Goal: Task Accomplishment & Management: Manage account settings

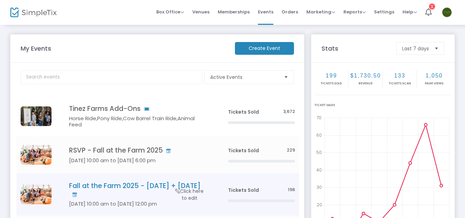
click at [136, 183] on h4 "Fall at the Farm 2025 - [DATE] + [DATE]" at bounding box center [138, 190] width 139 height 16
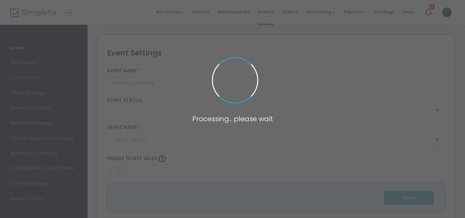
type input "Fall at the Farm 2025 - [DATE] + [DATE]"
type textarea "Join us and enjoy our Annual Pumpkin Patch!🗓 [DATE] - [DATE]⏰ [DATE] and [DATE]…"
type input "Buy Tickets"
type input "Tinez Farms"
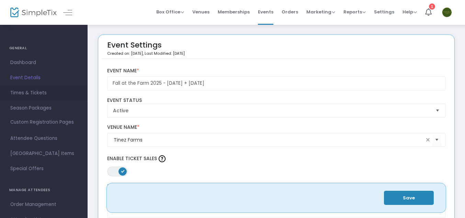
click at [21, 94] on span "Times & Tickets" at bounding box center [43, 92] width 67 height 9
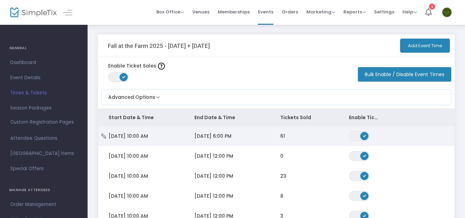
click at [148, 138] on span "[DATE] 10:00 AM" at bounding box center [129, 135] width 40 height 7
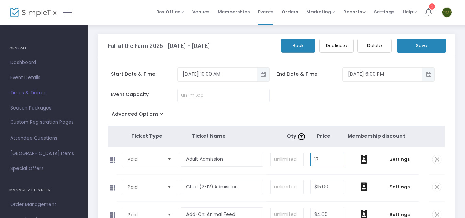
click at [323, 158] on input "17" at bounding box center [327, 159] width 33 height 13
type input "$19.00"
click at [318, 191] on input "15" at bounding box center [327, 186] width 33 height 13
type input "$17.00"
click at [401, 158] on span "Settings" at bounding box center [399, 159] width 31 height 7
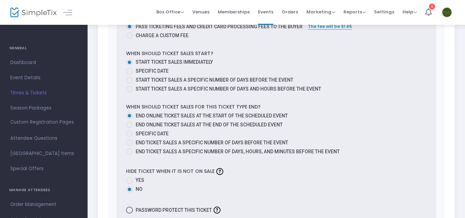
scroll to position [347, 0]
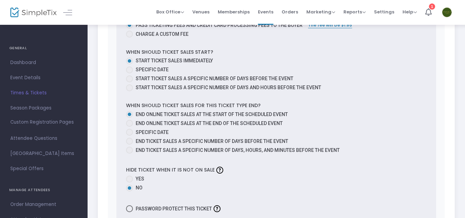
click at [129, 123] on span at bounding box center [129, 123] width 7 height 7
click at [129, 127] on input "End online ticket sales at the end of the scheduled event" at bounding box center [129, 127] width 0 height 0
radio input "true"
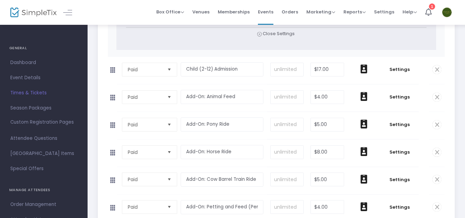
scroll to position [551, 0]
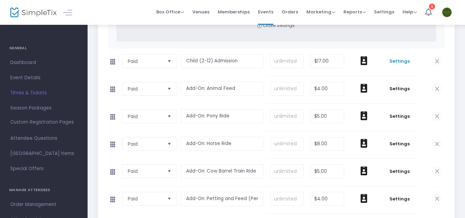
click at [402, 62] on span "Settings" at bounding box center [399, 61] width 31 height 7
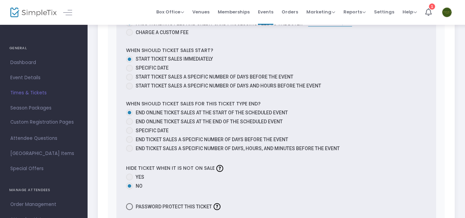
scroll to position [816, 0]
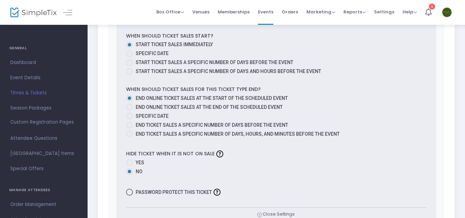
click at [138, 103] on span "End online ticket sales at the end of the scheduled event" at bounding box center [208, 106] width 150 height 7
click at [130, 110] on input "End online ticket sales at the end of the scheduled event" at bounding box center [129, 110] width 0 height 0
radio input "true"
click at [130, 106] on span at bounding box center [129, 106] width 3 height 3
click at [130, 110] on input "End online ticket sales at the end of the scheduled event" at bounding box center [129, 110] width 0 height 0
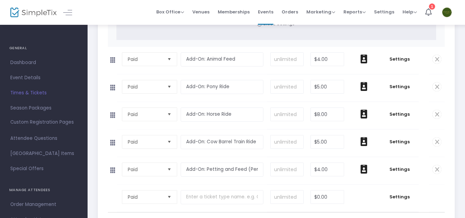
scroll to position [1011, 0]
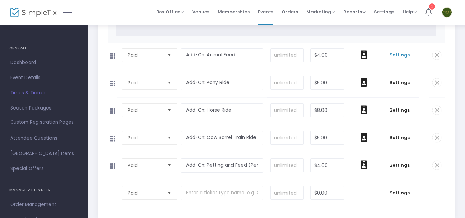
click at [400, 53] on span "Settings" at bounding box center [399, 55] width 31 height 7
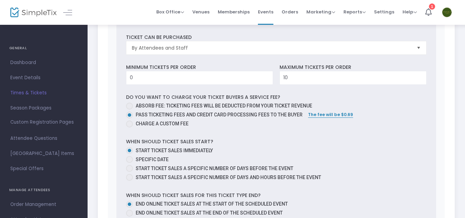
scroll to position [1202, 0]
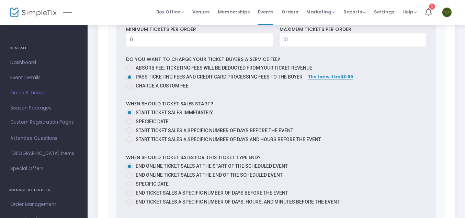
click at [131, 177] on span at bounding box center [129, 175] width 7 height 7
click at [130, 178] on input "End online ticket sales at the end of the scheduled event" at bounding box center [129, 178] width 0 height 0
radio input "true"
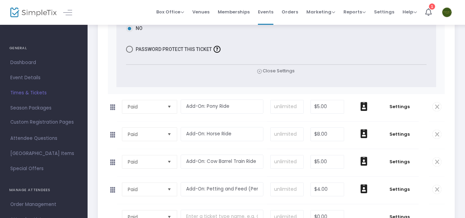
scroll to position [1415, 0]
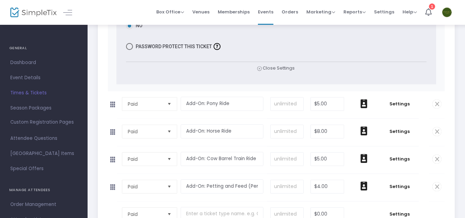
click at [403, 108] on td "Settings" at bounding box center [400, 104] width 38 height 27
click at [398, 102] on span "Settings" at bounding box center [399, 103] width 31 height 7
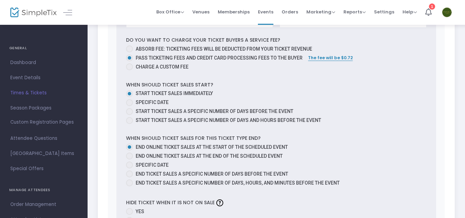
scroll to position [1670, 0]
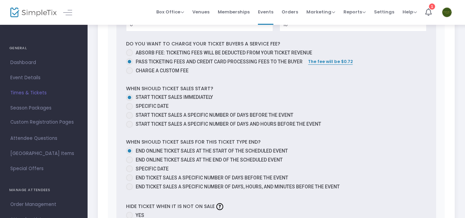
click at [128, 160] on span at bounding box center [129, 159] width 7 height 7
click at [129, 163] on input "End online ticket sales at the end of the scheduled event" at bounding box center [129, 163] width 0 height 0
radio input "true"
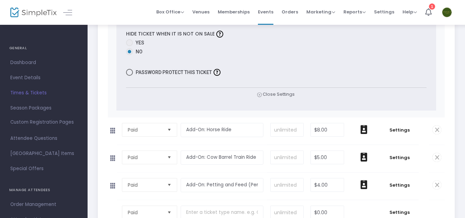
scroll to position [1856, 0]
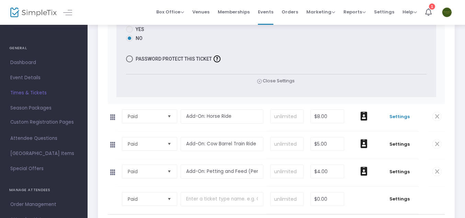
click at [405, 117] on span "Settings" at bounding box center [399, 116] width 31 height 7
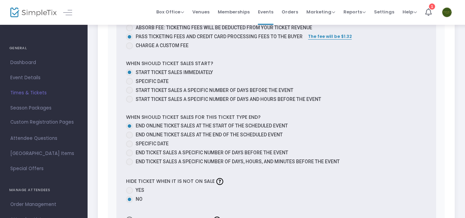
scroll to position [2160, 0]
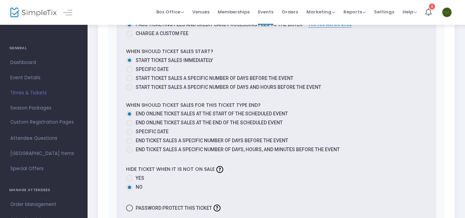
click at [130, 122] on span at bounding box center [129, 122] width 7 height 7
click at [130, 126] on input "End online ticket sales at the end of the scheduled event" at bounding box center [129, 126] width 0 height 0
radio input "true"
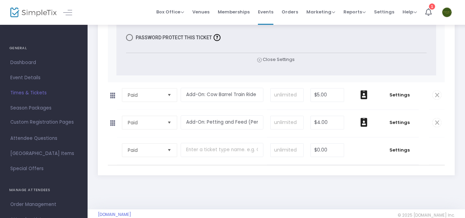
scroll to position [2343, 0]
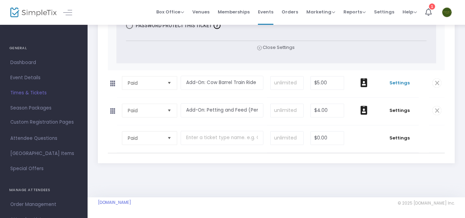
click at [400, 85] on span "Settings" at bounding box center [399, 82] width 31 height 7
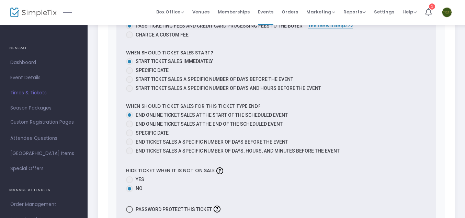
scroll to position [2631, 0]
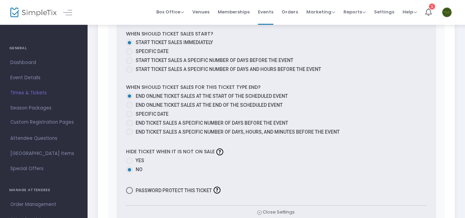
click at [127, 106] on span at bounding box center [129, 104] width 7 height 7
click at [129, 108] on input "End online ticket sales at the end of the scheduled event" at bounding box center [129, 108] width 0 height 0
radio input "true"
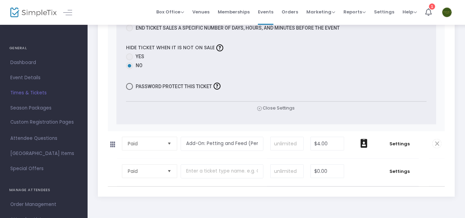
scroll to position [2768, 0]
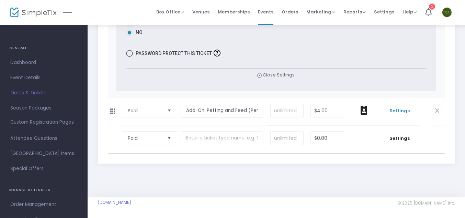
click at [400, 113] on span "Settings" at bounding box center [399, 110] width 31 height 7
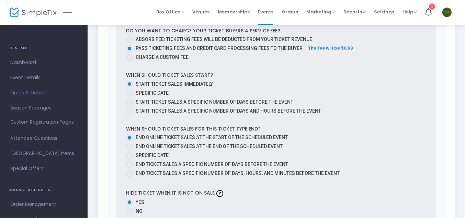
scroll to position [3113, 0]
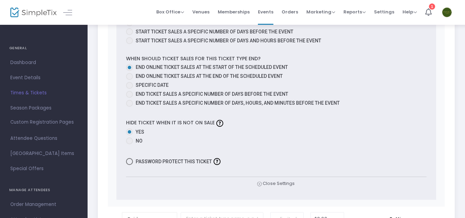
click at [129, 76] on span at bounding box center [129, 76] width 7 height 7
click at [129, 80] on input "End online ticket sales at the end of the scheduled event" at bounding box center [129, 80] width 0 height 0
radio input "true"
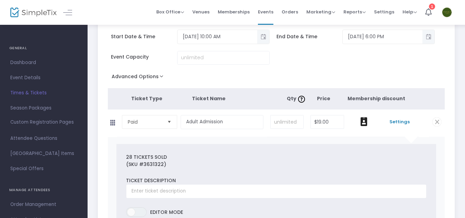
scroll to position [0, 0]
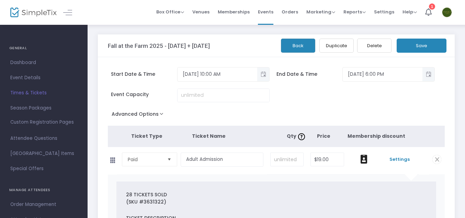
click at [421, 45] on button "Save" at bounding box center [422, 46] width 50 height 14
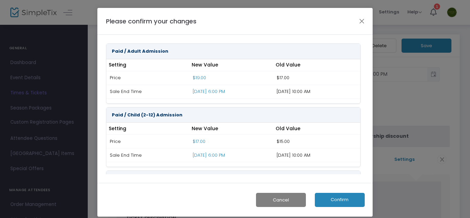
click at [343, 201] on button "Confirm" at bounding box center [340, 200] width 50 height 14
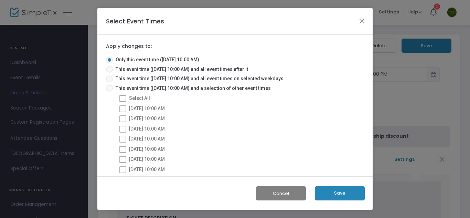
click at [333, 192] on button "Save" at bounding box center [340, 193] width 50 height 14
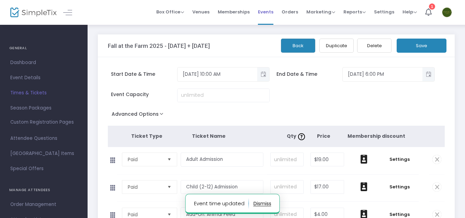
click at [269, 12] on span "Events" at bounding box center [265, 12] width 15 height 18
